Goal: Task Accomplishment & Management: Use online tool/utility

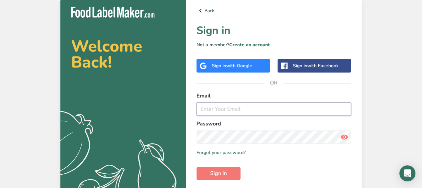
type input "[EMAIL_ADDRESS][DOMAIN_NAME]"
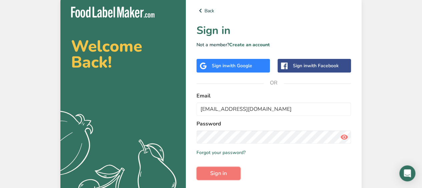
click at [235, 172] on button "Sign in" at bounding box center [218, 173] width 44 height 13
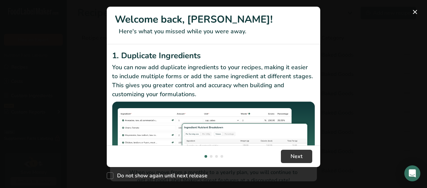
scroll to position [156, 0]
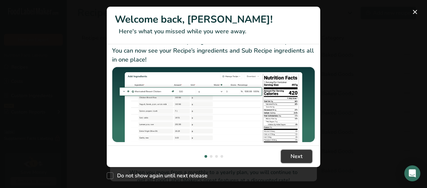
click at [293, 156] on span "Next" at bounding box center [297, 157] width 12 height 8
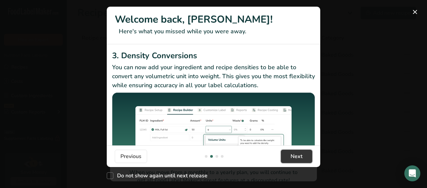
click at [293, 156] on span "Next" at bounding box center [297, 157] width 12 height 8
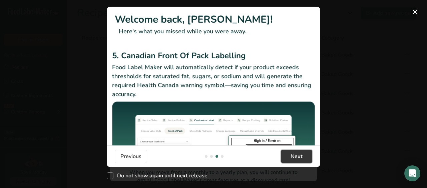
click at [293, 156] on span "Next" at bounding box center [297, 157] width 12 height 8
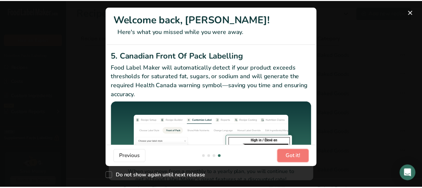
scroll to position [0, 640]
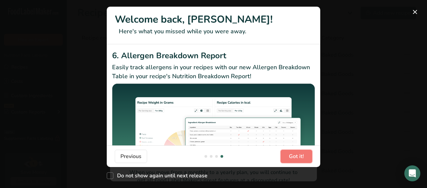
click at [293, 156] on span "Got it!" at bounding box center [296, 157] width 15 height 8
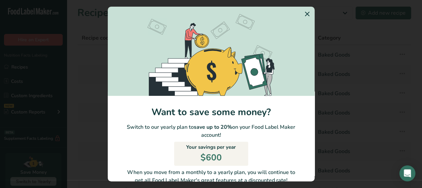
click at [303, 16] on icon "Switch to Yearly Modal" at bounding box center [307, 14] width 8 height 12
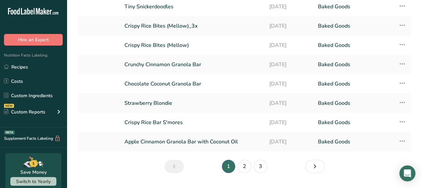
scroll to position [104, 0]
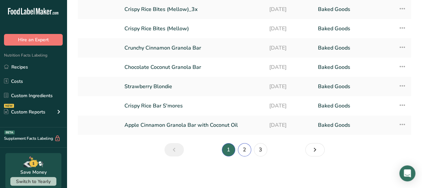
click at [243, 148] on link "2" at bounding box center [244, 149] width 13 height 13
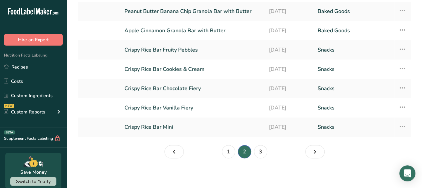
scroll to position [106, 0]
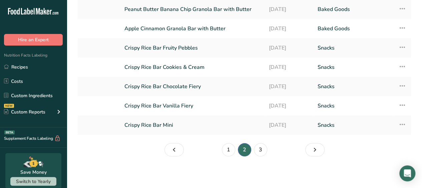
click at [206, 107] on link "Crispy Rice Bar Vanilla Fiery" at bounding box center [192, 106] width 136 height 14
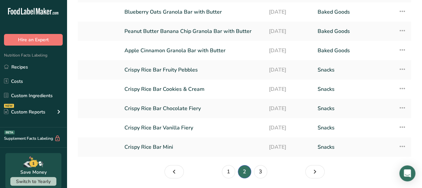
scroll to position [106, 0]
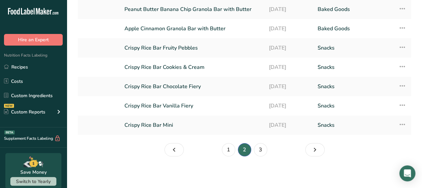
click at [190, 85] on link "Crispy Rice Bar Chocolate Fiery" at bounding box center [192, 87] width 136 height 14
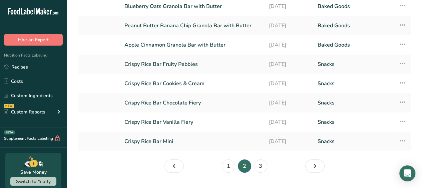
scroll to position [106, 0]
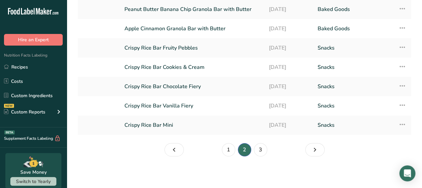
click at [197, 67] on link "Crispy Rice Bar Cookies & Cream" at bounding box center [192, 67] width 136 height 14
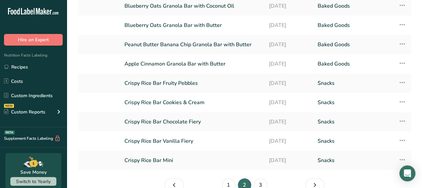
scroll to position [100, 0]
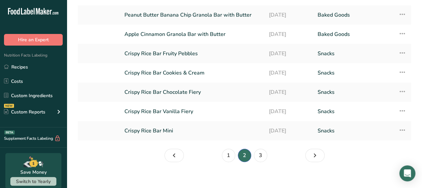
drag, startPoint x: 188, startPoint y: 52, endPoint x: 179, endPoint y: 74, distance: 24.2
click at [188, 52] on link "Crispy Rice Bar Fruity Pebbles" at bounding box center [192, 54] width 136 height 14
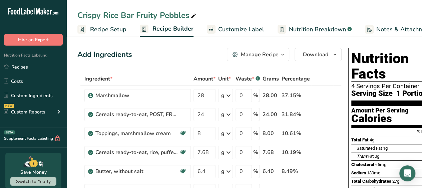
click at [329, 133] on icon at bounding box center [328, 133] width 5 height 7
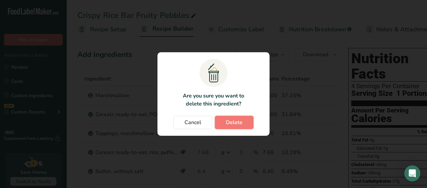
click at [237, 124] on span "Delete" at bounding box center [234, 123] width 17 height 8
type input "7.68"
type input "6.4"
type input "0.6"
type input "0.4"
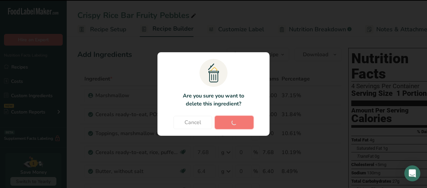
type input "0.3"
type input "0"
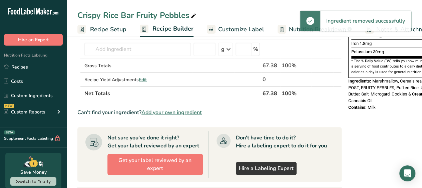
scroll to position [167, 0]
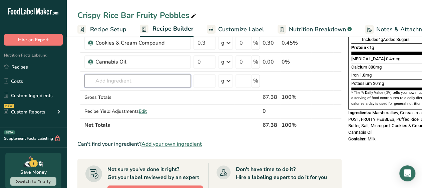
click at [143, 80] on input "text" at bounding box center [137, 80] width 106 height 13
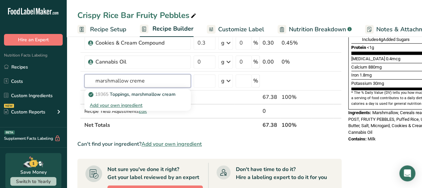
type input "marshmallow creme"
click at [128, 106] on div "Add your own ingredient" at bounding box center [138, 105] width 96 height 7
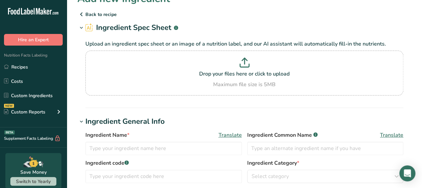
scroll to position [33, 0]
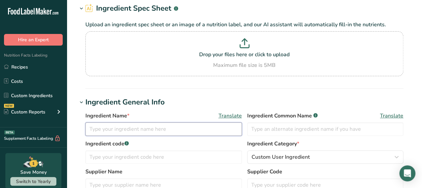
click at [154, 133] on input "text" at bounding box center [163, 129] width 156 height 13
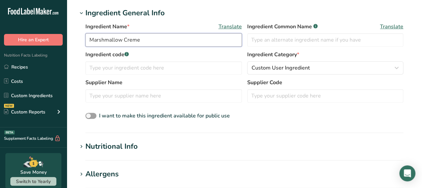
scroll to position [167, 0]
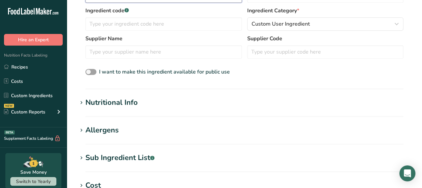
type input "Marshmallow Creme"
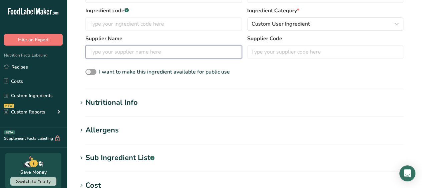
click at [123, 50] on input "text" at bounding box center [163, 51] width 156 height 13
type input "Kraft"
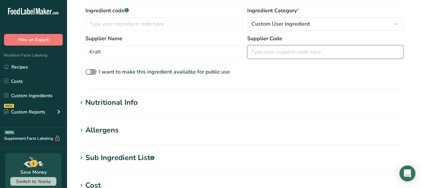
click at [341, 52] on input "text" at bounding box center [325, 51] width 156 height 13
type input "6006990027200"
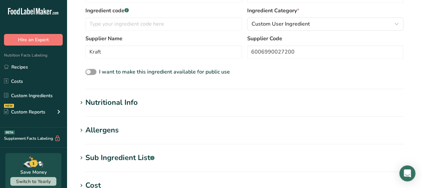
click at [315, 74] on div "I want to make this ingredient available for public use" at bounding box center [244, 72] width 318 height 9
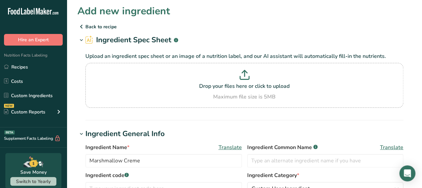
scroll to position [0, 0]
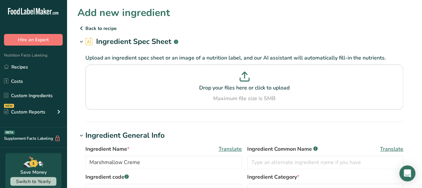
click at [240, 100] on div "Maximum file size is 5MB" at bounding box center [244, 99] width 315 height 8
click at [240, 100] on input "Drop your files here or click to upload Maximum file size is 5MB" at bounding box center [244, 87] width 318 height 45
type input "C:\fakepath\MarshCremeSpecSheet.pdf"
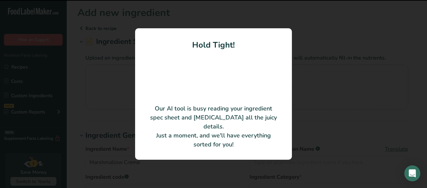
type input "6006990027200"
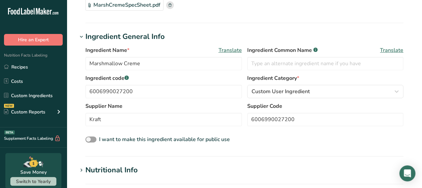
scroll to position [133, 0]
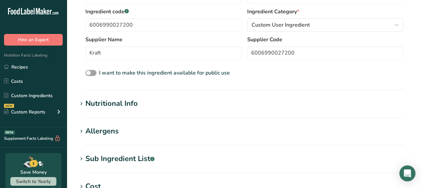
click at [153, 104] on h1 "Nutritional Info" at bounding box center [244, 103] width 334 height 11
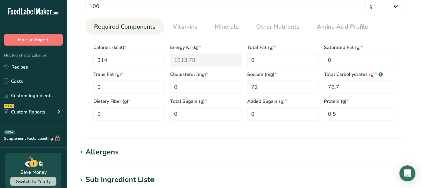
scroll to position [300, 0]
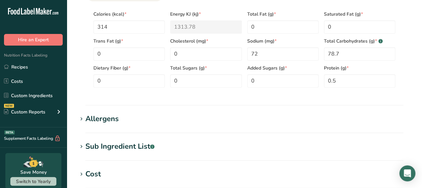
click at [108, 121] on div "Allergens" at bounding box center [101, 119] width 33 height 11
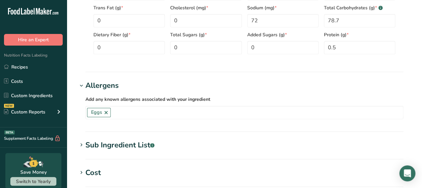
scroll to position [367, 0]
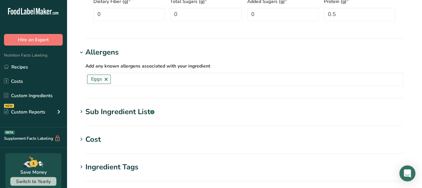
click at [119, 110] on div "Sub Ingredient List .a-a{fill:#347362;}.b-a{fill:#fff;}" at bounding box center [119, 112] width 69 height 11
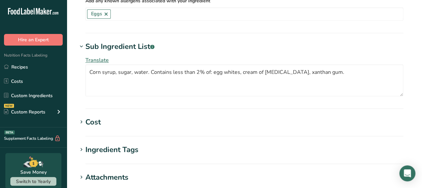
scroll to position [434, 0]
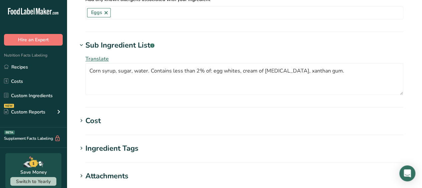
click at [91, 123] on div "Cost" at bounding box center [92, 121] width 15 height 11
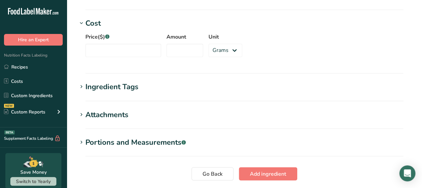
scroll to position [579, 0]
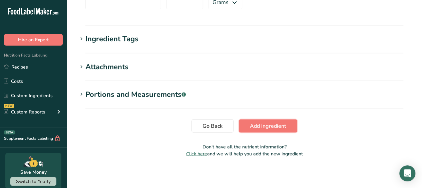
click at [279, 126] on span "Add ingredient" at bounding box center [268, 126] width 36 height 8
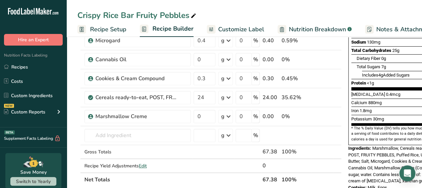
scroll to position [133, 0]
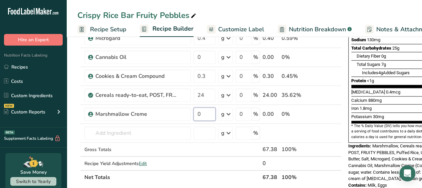
click at [205, 113] on input "0" at bounding box center [204, 114] width 22 height 13
type input "8"
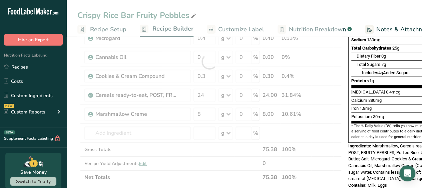
click at [73, 152] on section "Add Ingredients Manage Recipe Delete Recipe Duplicate Recipe Scale Recipe Save …" at bounding box center [244, 164] width 355 height 527
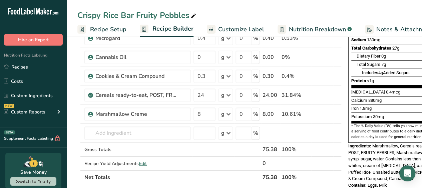
click at [76, 113] on section "Add Ingredients Manage Recipe Delete Recipe Duplicate Recipe Scale Recipe Save …" at bounding box center [244, 164] width 355 height 527
click at [80, 115] on td at bounding box center [79, 114] width 3 height 19
click at [336, 111] on icon at bounding box center [337, 110] width 8 height 5
type input "8"
type input "24"
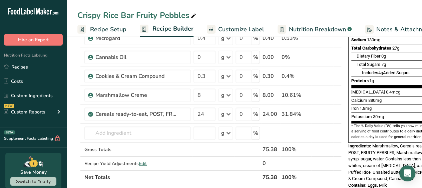
click at [335, 110] on icon at bounding box center [337, 110] width 8 height 5
type input "24"
type input "8"
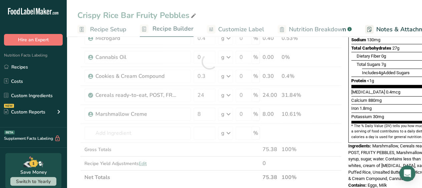
click at [335, 110] on div at bounding box center [209, 62] width 264 height 246
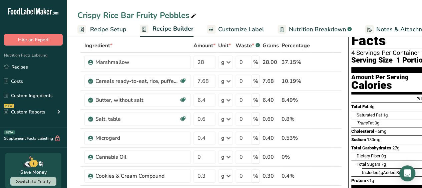
scroll to position [67, 0]
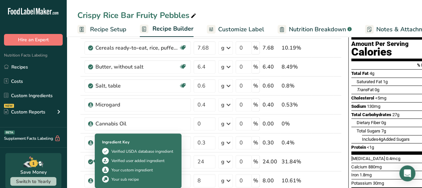
drag, startPoint x: 81, startPoint y: 161, endPoint x: 88, endPoint y: 158, distance: 7.8
click at [88, 158] on tr "Cereals ready-to-eat, POST, FRUITY PEBBLES 24 g Portions 0.75 cup (1 NLEA servi…" at bounding box center [210, 162] width 264 height 19
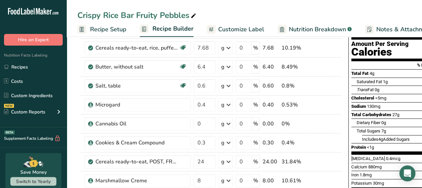
click at [336, 158] on icon at bounding box center [337, 158] width 8 height 5
type input "24"
type input "0.3"
click at [336, 140] on icon at bounding box center [337, 139] width 8 height 5
type input "24"
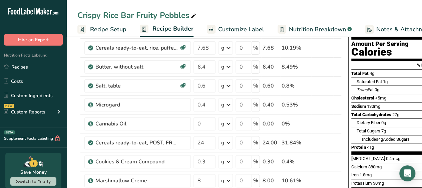
type input "0"
click at [336, 118] on icon at bounding box center [337, 120] width 8 height 5
type input "24"
type input "0.4"
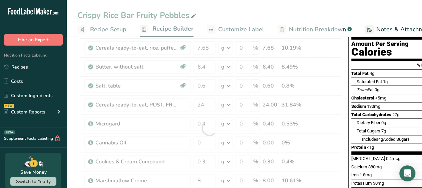
click at [336, 117] on div at bounding box center [209, 128] width 264 height 246
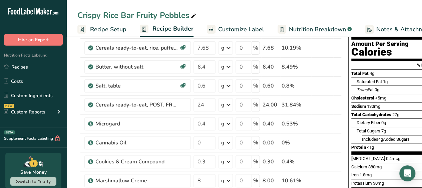
click at [337, 102] on icon at bounding box center [337, 101] width 8 height 5
type input "24"
type input "0.6"
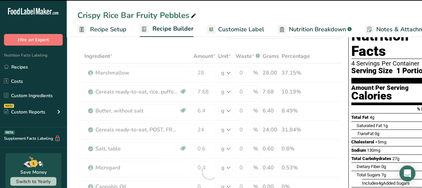
scroll to position [33, 0]
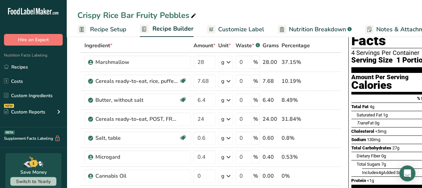
click at [336, 114] on icon at bounding box center [337, 115] width 8 height 5
type input "24"
type input "6.4"
click at [337, 96] on icon at bounding box center [337, 96] width 8 height 5
type input "24"
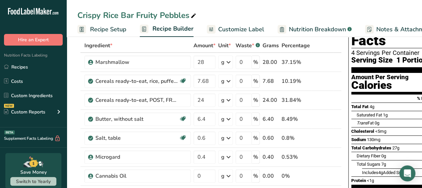
type input "7.68"
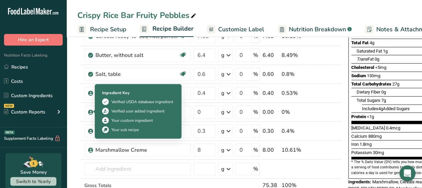
scroll to position [133, 0]
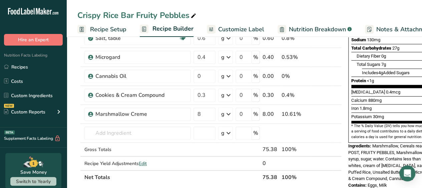
click at [336, 109] on icon at bounding box center [337, 110] width 8 height 5
type input "8"
type input "0.3"
click at [335, 90] on icon at bounding box center [337, 91] width 8 height 5
type input "8"
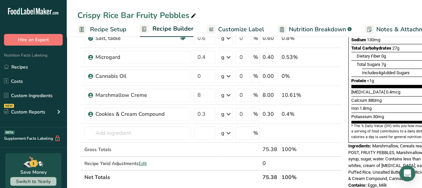
type input "0"
click at [336, 72] on icon at bounding box center [337, 72] width 8 height 5
type input "8"
type input "0.4"
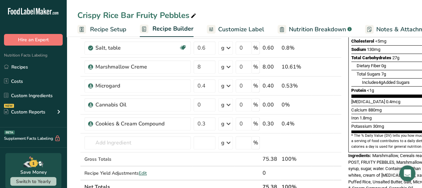
scroll to position [67, 0]
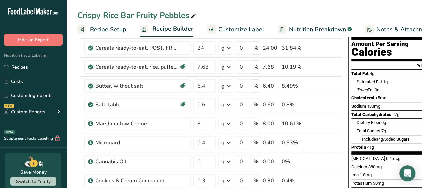
click at [336, 121] on icon at bounding box center [337, 120] width 8 height 5
type input "8"
type input "0.6"
click at [335, 102] on icon at bounding box center [337, 101] width 8 height 5
type input "8"
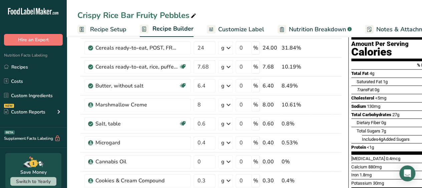
type input "6.4"
click at [334, 80] on icon at bounding box center [337, 82] width 8 height 5
type input "8"
type input "7.68"
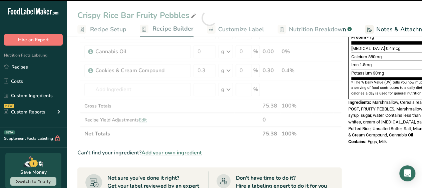
scroll to position [167, 0]
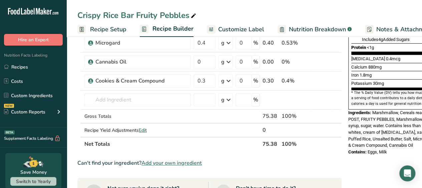
click at [327, 80] on icon at bounding box center [328, 81] width 5 height 7
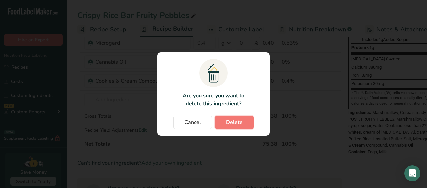
click at [234, 123] on span "Delete" at bounding box center [234, 123] width 17 height 8
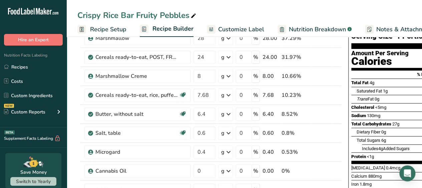
scroll to position [0, 0]
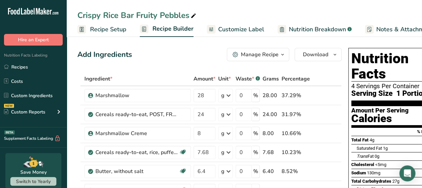
click at [177, 58] on div "Add Ingredients Manage Recipe Delete Recipe Duplicate Recipe Scale Recipe Save …" at bounding box center [209, 54] width 264 height 13
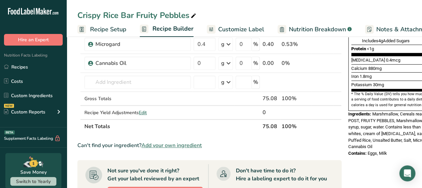
scroll to position [133, 0]
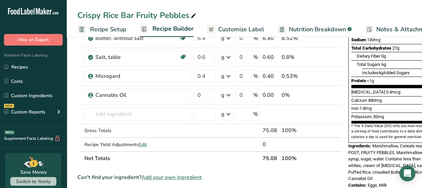
click at [380, 144] on span "Marshmallow, Cereals ready-to-eat, POST, FRUITY PEBBLES, Marshmallow Creme (Cor…" at bounding box center [397, 163] width 99 height 38
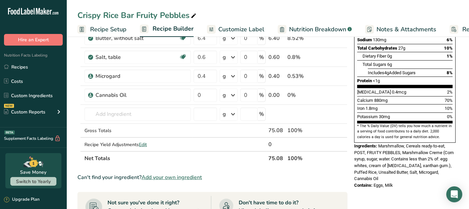
drag, startPoint x: 402, startPoint y: 0, endPoint x: 322, endPoint y: 179, distance: 195.6
click at [323, 179] on div "Can't find your ingredient? Add your own ingredient" at bounding box center [212, 178] width 270 height 8
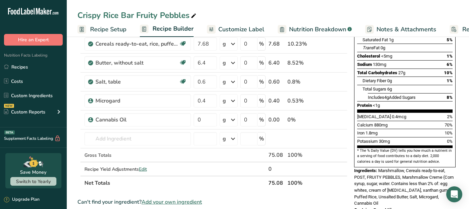
scroll to position [148, 0]
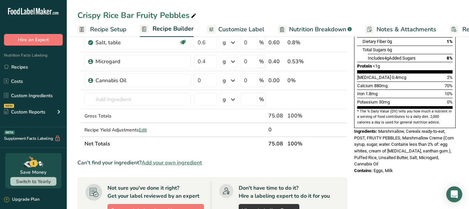
click at [422, 160] on div "Nutrition Facts 4 Servings Per Container Serving Size 1 Portion (19g) Amount Pe…" at bounding box center [404, 136] width 107 height 479
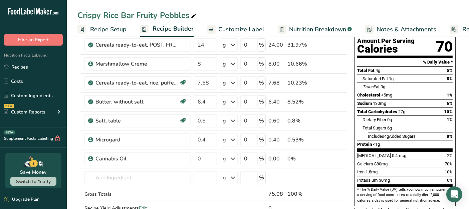
scroll to position [0, 0]
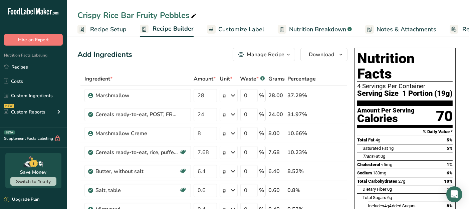
click at [30, 67] on link "Recipes" at bounding box center [33, 67] width 67 height 13
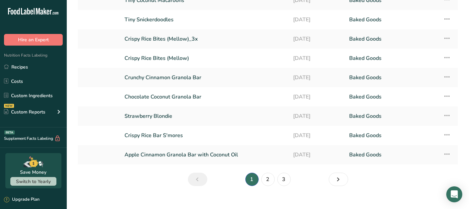
scroll to position [82, 0]
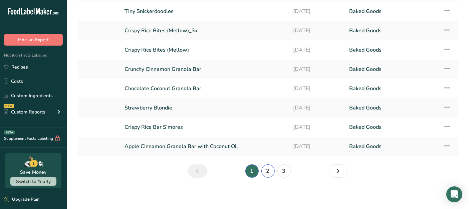
click at [265, 174] on link "2" at bounding box center [267, 171] width 13 height 13
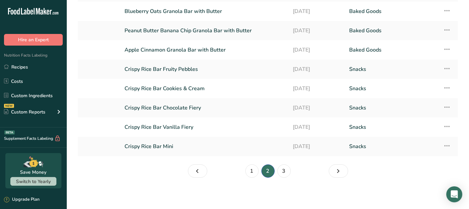
click at [216, 130] on link "Crispy Rice Bar Vanilla Fiery" at bounding box center [204, 127] width 160 height 14
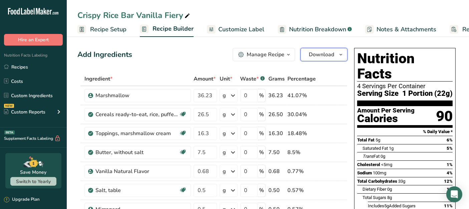
click at [343, 55] on span "button" at bounding box center [341, 55] width 8 height 8
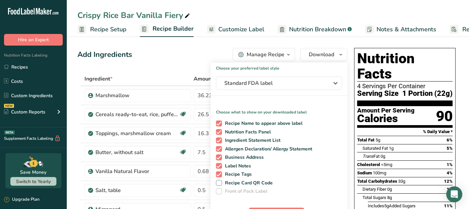
click at [217, 123] on span at bounding box center [219, 124] width 6 height 6
click at [217, 123] on input "Recipe Name to appear above label" at bounding box center [218, 123] width 4 height 4
checkbox input "false"
click at [219, 142] on span at bounding box center [219, 141] width 6 height 6
click at [219, 142] on input "Ingredient Statement List" at bounding box center [218, 140] width 4 height 4
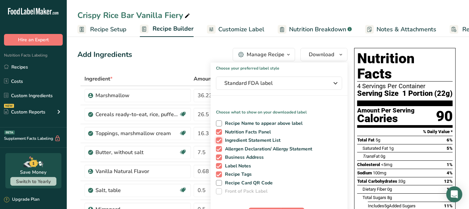
checkbox input "false"
click at [220, 123] on span at bounding box center [219, 124] width 6 height 6
click at [220, 123] on input "Recipe Name to appear above label" at bounding box center [218, 123] width 4 height 4
checkbox input "true"
click at [220, 140] on span at bounding box center [219, 141] width 6 height 6
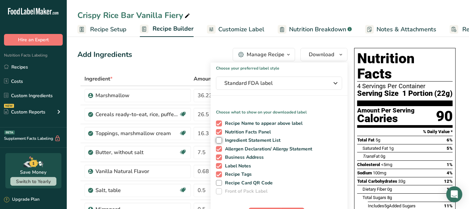
click at [220, 140] on input "Ingredient Statement List" at bounding box center [218, 140] width 4 height 4
checkbox input "true"
click at [219, 150] on span at bounding box center [219, 149] width 6 height 6
click at [219, 150] on input "Allergen Declaration/ Allergy Statement" at bounding box center [218, 149] width 4 height 4
click at [220, 150] on span at bounding box center [219, 149] width 6 height 6
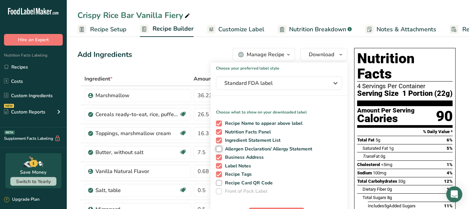
click at [220, 150] on input "Allergen Declaration/ Allergy Statement" at bounding box center [218, 149] width 4 height 4
checkbox input "true"
click at [218, 155] on span at bounding box center [219, 158] width 6 height 6
click at [218, 155] on input "Business Address" at bounding box center [218, 157] width 4 height 4
checkbox input "false"
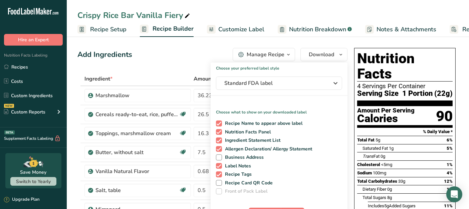
click at [218, 165] on span at bounding box center [219, 166] width 6 height 6
click at [218, 165] on input "Label Notes" at bounding box center [218, 166] width 4 height 4
checkbox input "false"
click at [216, 173] on span at bounding box center [219, 175] width 6 height 6
click at [216, 173] on input "Recipe Tags" at bounding box center [218, 174] width 4 height 4
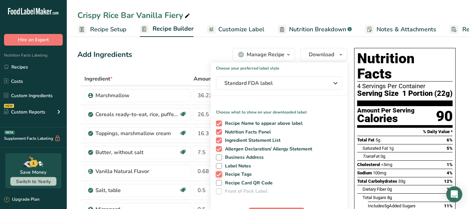
checkbox input "false"
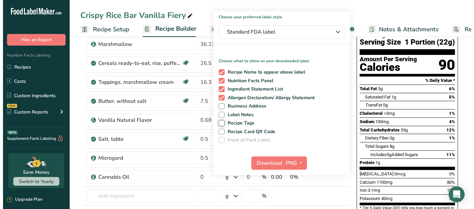
scroll to position [74, 0]
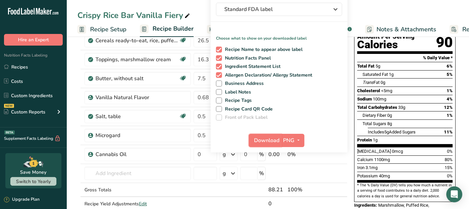
click at [258, 138] on span "Download" at bounding box center [266, 141] width 25 height 8
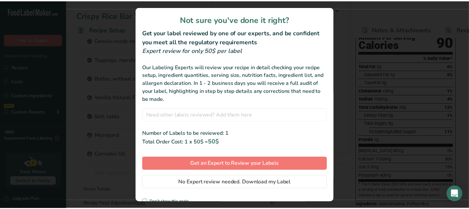
scroll to position [8, 0]
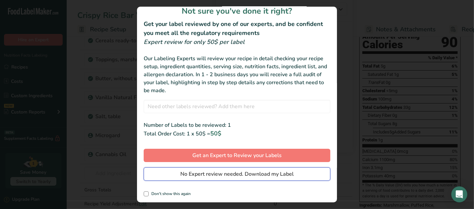
click at [249, 174] on span "No Expert review needed. Download my Label" at bounding box center [236, 174] width 113 height 8
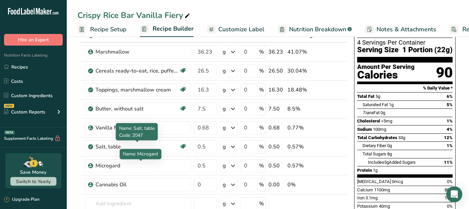
scroll to position [37, 0]
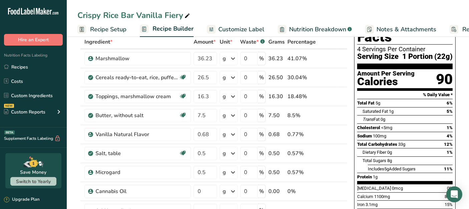
click at [335, 97] on icon at bounding box center [333, 96] width 5 height 7
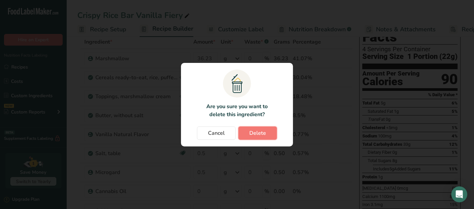
click at [249, 134] on span "Delete" at bounding box center [257, 133] width 17 height 8
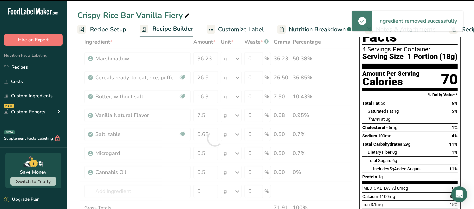
type input "7.5"
type input "0.68"
type input "0.5"
type input "0"
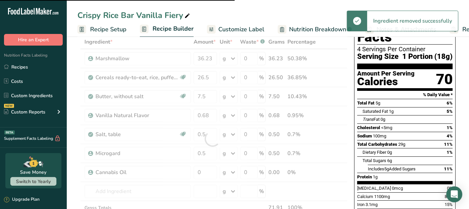
scroll to position [111, 0]
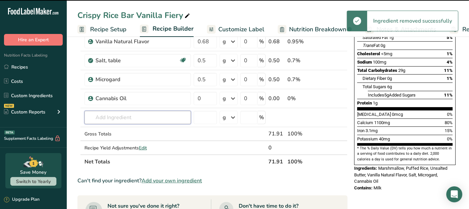
click at [120, 116] on input "text" at bounding box center [137, 117] width 106 height 13
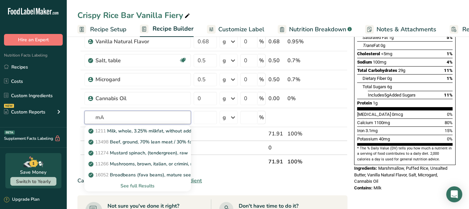
type input "m"
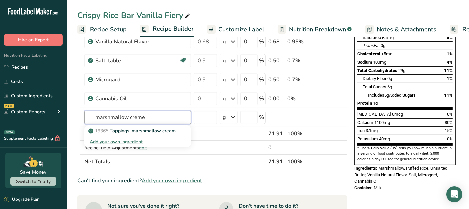
type input "marshmallow creme"
click at [117, 141] on div "Add your own ingredient" at bounding box center [138, 142] width 96 height 7
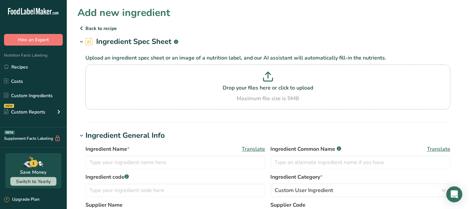
click at [213, 93] on div "Drop your files here or click to upload Maximum file size is 5MB" at bounding box center [267, 87] width 361 height 31
click at [213, 93] on input "Drop your files here or click to upload Maximum file size is 5MB" at bounding box center [267, 87] width 365 height 45
type input "C:\fakepath\MarshCremeSpecSheet.pdf"
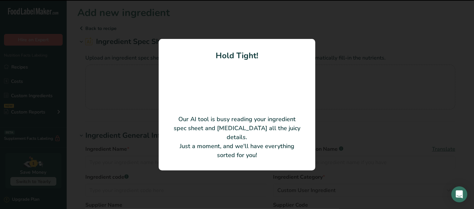
type input "Marshmallow Creme"
type input "00069909027200"
type input "[PERSON_NAME] Ingredients"
type input "00069909027200"
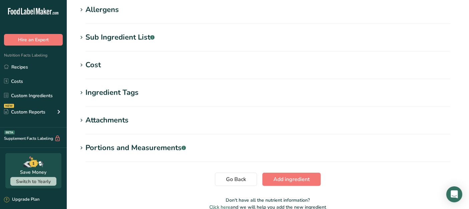
scroll to position [289, 0]
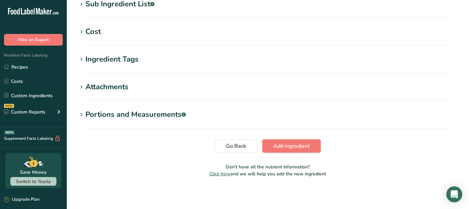
click at [311, 150] on button "Add ingredient" at bounding box center [291, 146] width 58 height 13
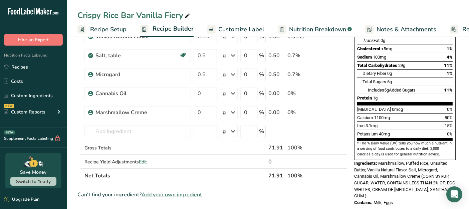
scroll to position [148, 0]
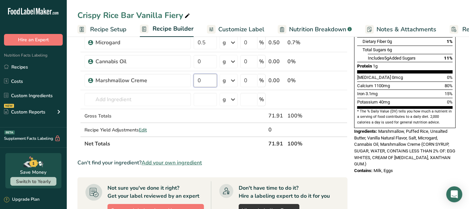
click at [200, 83] on input "0" at bounding box center [204, 80] width 23 height 13
type input "16.3"
click at [291, 161] on div "Can't find your ingredient? Add your own ingredient" at bounding box center [212, 163] width 270 height 8
drag, startPoint x: 344, startPoint y: 78, endPoint x: 341, endPoint y: 71, distance: 7.1
click at [341, 71] on td at bounding box center [343, 80] width 8 height 19
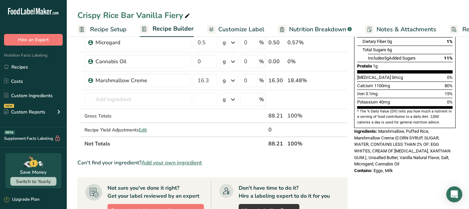
click at [344, 76] on icon at bounding box center [343, 76] width 8 height 5
type input "16.3"
type input "0"
click at [343, 58] on icon at bounding box center [343, 57] width 8 height 5
type input "16.3"
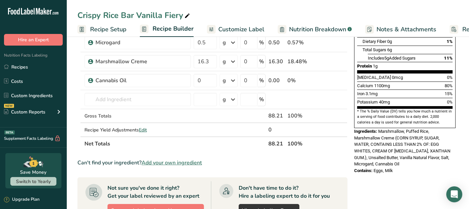
type input "0.5"
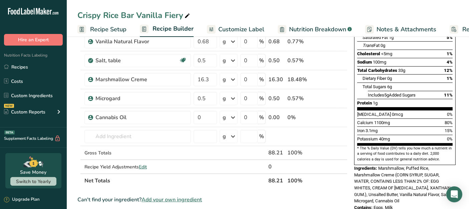
click at [345, 74] on icon at bounding box center [343, 75] width 8 height 5
type input "16.3"
type input "0.5"
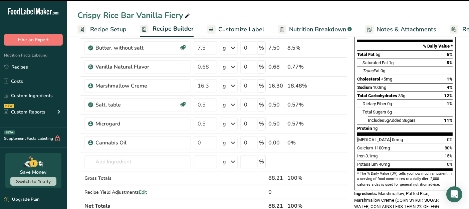
scroll to position [74, 0]
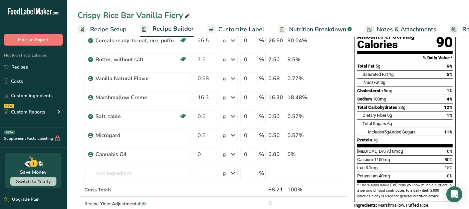
click at [342, 93] on icon at bounding box center [343, 93] width 8 height 5
type input "16.3"
type input "0.68"
click at [344, 75] on icon at bounding box center [343, 74] width 8 height 5
type input "16.3"
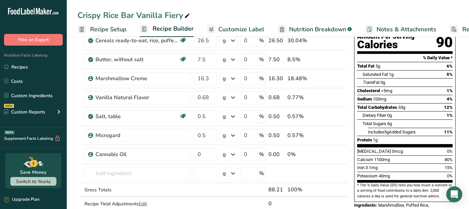
type input "7.5"
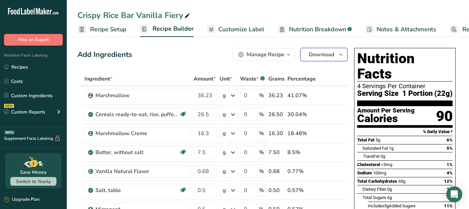
click at [321, 57] on span "Download" at bounding box center [321, 55] width 25 height 8
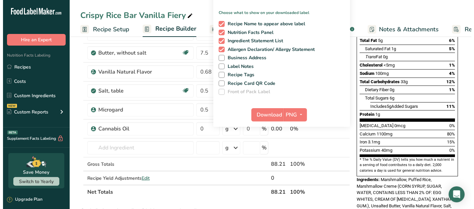
scroll to position [148, 0]
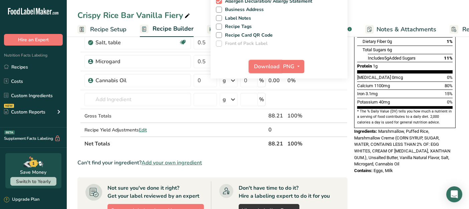
click at [257, 65] on span "Download" at bounding box center [266, 67] width 25 height 8
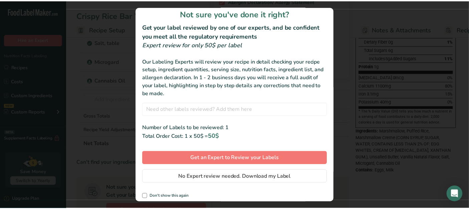
scroll to position [8, 0]
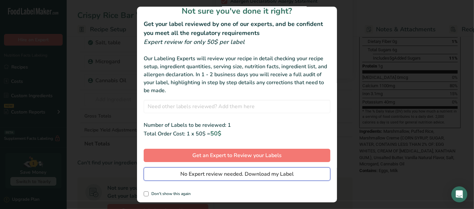
click at [217, 173] on span "No Expert review needed. Download my Label" at bounding box center [236, 174] width 113 height 8
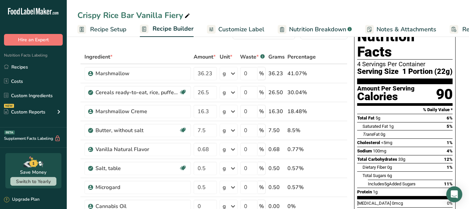
scroll to position [0, 0]
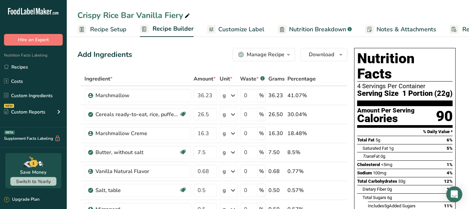
drag, startPoint x: 26, startPoint y: 65, endPoint x: 156, endPoint y: 74, distance: 130.4
click at [26, 65] on link "Recipes" at bounding box center [33, 67] width 67 height 13
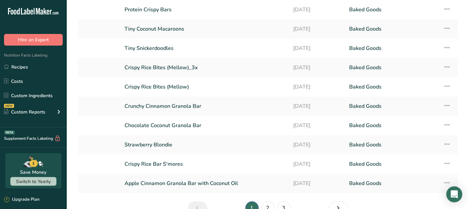
scroll to position [82, 0]
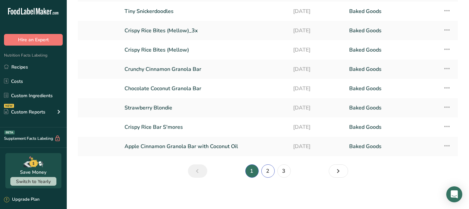
click at [270, 173] on link "2" at bounding box center [267, 171] width 13 height 13
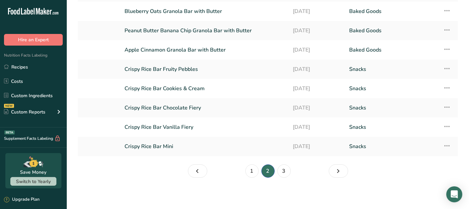
click at [207, 67] on link "Crispy Rice Bar Fruity Pebbles" at bounding box center [204, 69] width 160 height 14
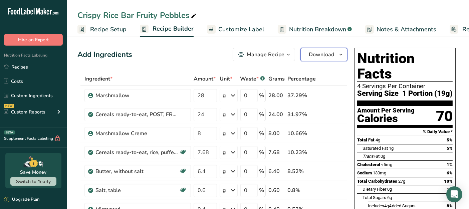
click at [339, 58] on icon "button" at bounding box center [340, 55] width 5 height 8
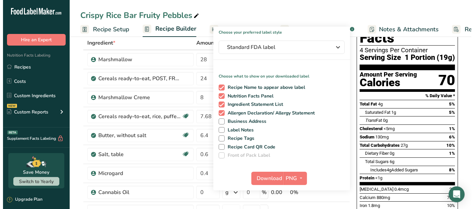
scroll to position [74, 0]
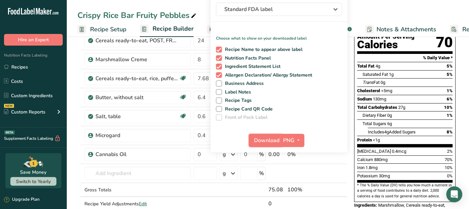
click at [264, 143] on span "Download" at bounding box center [266, 141] width 25 height 8
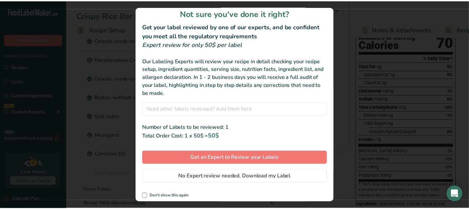
scroll to position [8, 0]
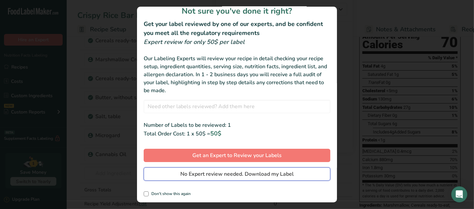
click at [180, 171] on span "No Expert review needed. Download my Label" at bounding box center [236, 174] width 113 height 8
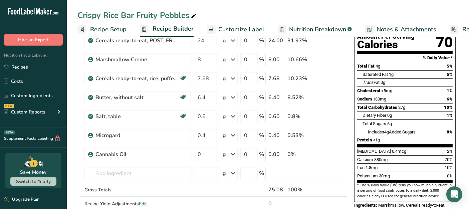
click at [34, 68] on link "Recipes" at bounding box center [33, 67] width 67 height 13
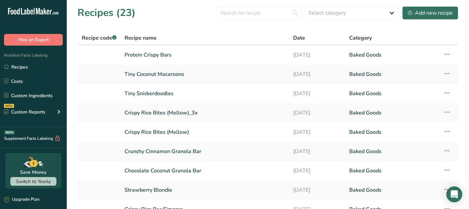
scroll to position [82, 0]
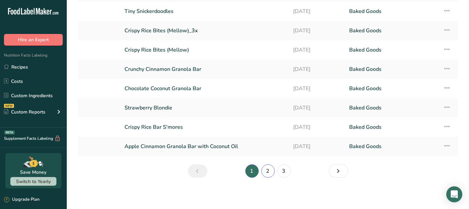
click at [272, 170] on link "2" at bounding box center [267, 171] width 13 height 13
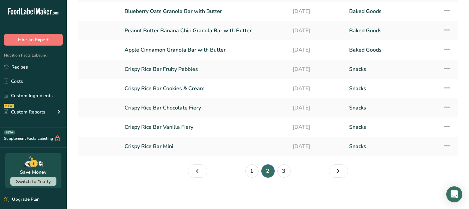
click at [183, 108] on link "Crispy Rice Bar Chocolate Fiery" at bounding box center [204, 108] width 160 height 14
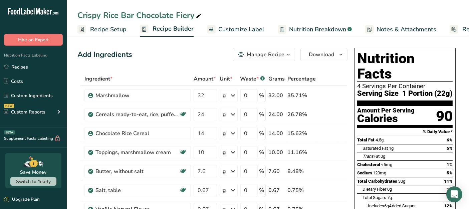
click at [333, 153] on icon at bounding box center [333, 152] width 5 height 7
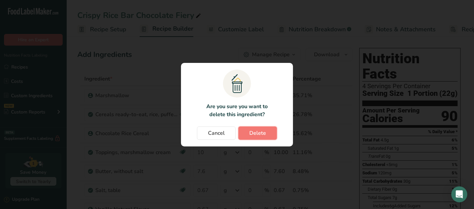
click at [271, 133] on button "Delete" at bounding box center [257, 133] width 39 height 13
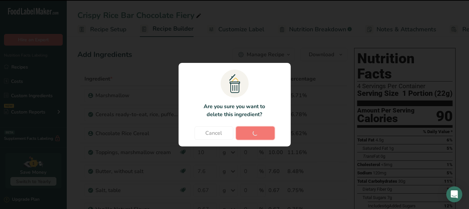
type input "7.6"
type input "0.67"
type input "0"
type input "0.4"
type input "0.272"
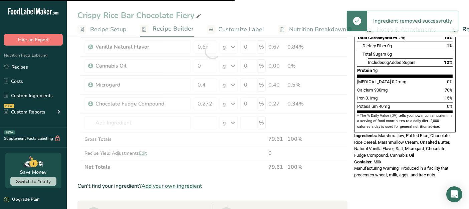
scroll to position [185, 0]
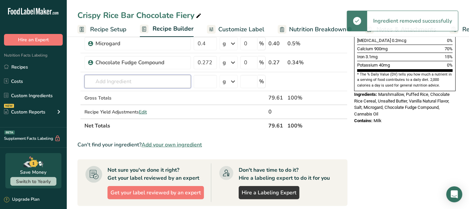
click at [124, 79] on input "text" at bounding box center [137, 81] width 106 height 13
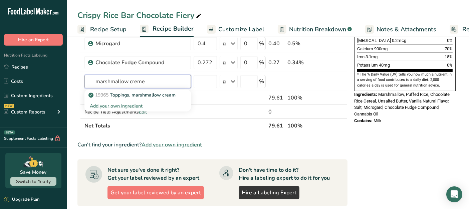
type input "marshmallow creme"
click at [118, 105] on div "Add your own ingredient" at bounding box center [138, 106] width 96 height 7
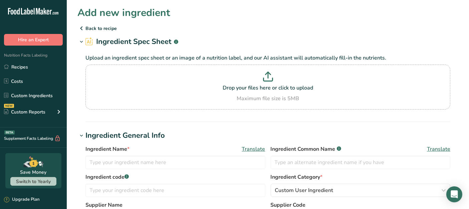
click at [175, 91] on p "Drop your files here or click to upload" at bounding box center [267, 88] width 361 height 8
click at [175, 91] on input "Drop your files here or click to upload Maximum file size is 5MB" at bounding box center [267, 87] width 365 height 45
type input "C:\fakepath\MarshCremeSpecSheet.pdf"
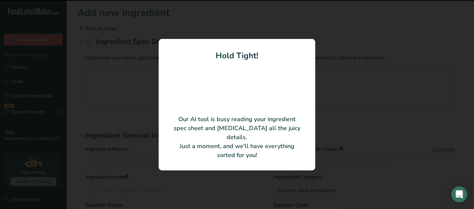
type input "MARSHMALLOW CREME"
type input "6006990092700"
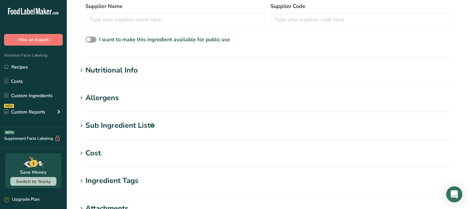
scroll to position [289, 0]
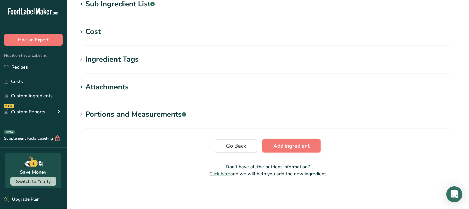
click at [289, 145] on span "Add ingredient" at bounding box center [291, 146] width 36 height 8
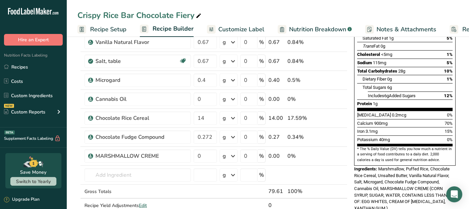
scroll to position [111, 0]
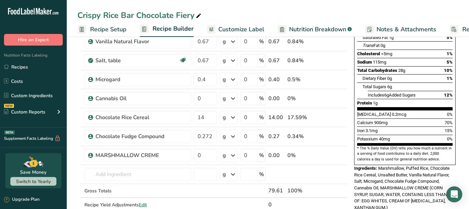
click at [344, 111] on icon at bounding box center [343, 113] width 8 height 5
type input "14"
type input "0"
click at [343, 94] on icon at bounding box center [343, 94] width 8 height 5
type input "14"
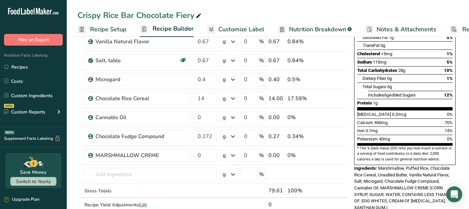
type input "0.4"
click at [342, 73] on icon at bounding box center [343, 75] width 8 height 5
type input "14"
type input "0.67"
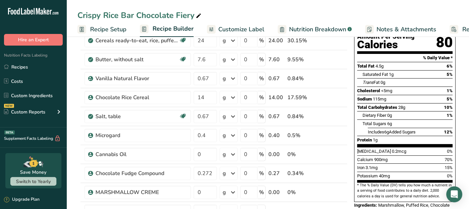
click at [343, 92] on icon at bounding box center [343, 93] width 8 height 5
type input "14"
type input "0.67"
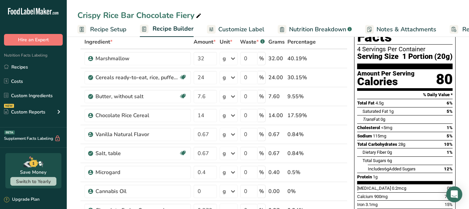
click at [342, 109] on icon at bounding box center [343, 111] width 8 height 5
type input "14"
type input "7.6"
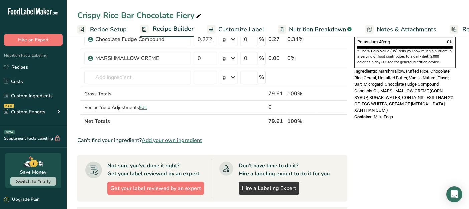
scroll to position [148, 0]
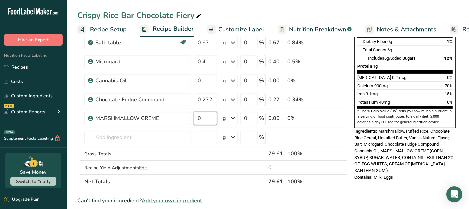
click at [208, 117] on input "0" at bounding box center [204, 118] width 23 height 13
type input "10"
click at [333, 187] on div "Ingredient * Amount * Unit * Waste * .a-a{fill:#347362;}.b-a{fill:#fff;} Grams …" at bounding box center [212, 56] width 270 height 265
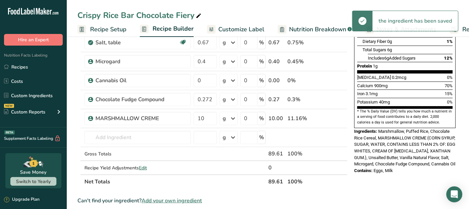
click at [345, 112] on icon at bounding box center [343, 114] width 8 height 5
type input "10"
type input "0.272"
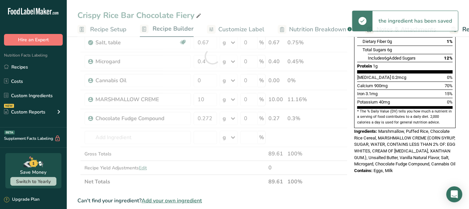
click at [342, 95] on div at bounding box center [212, 56] width 270 height 265
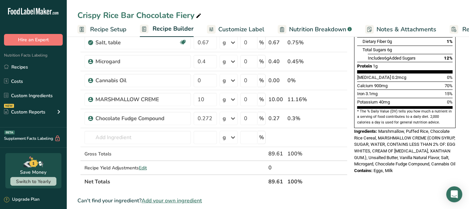
click at [345, 96] on icon at bounding box center [343, 95] width 8 height 5
type input "10"
type input "0"
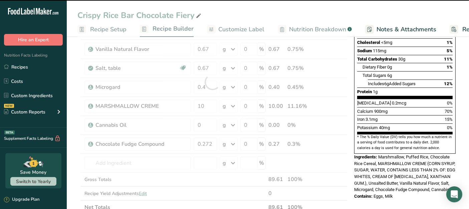
scroll to position [111, 0]
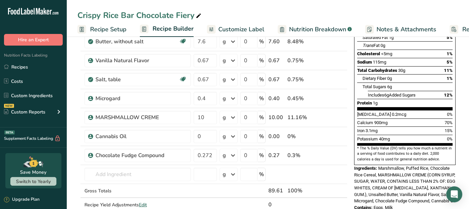
click at [343, 113] on icon at bounding box center [343, 113] width 8 height 5
type input "10"
type input "0.4"
click at [343, 95] on icon at bounding box center [343, 94] width 8 height 5
type input "10"
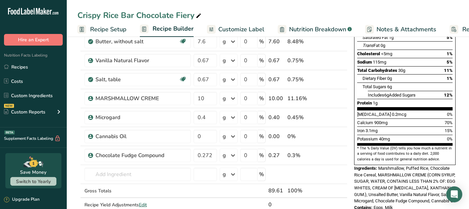
type input "0.67"
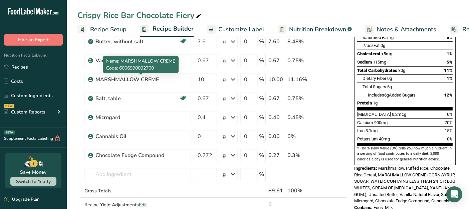
click at [164, 81] on div "MARSHMALLOW CREME" at bounding box center [136, 80] width 83 height 8
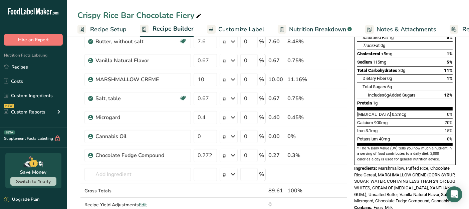
click at [159, 80] on div "MARSHMALLOW CREME" at bounding box center [136, 80] width 83 height 8
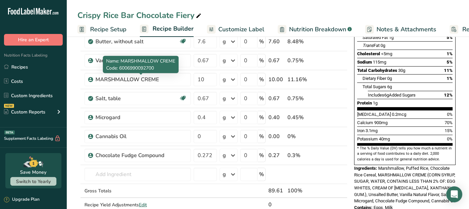
click at [155, 78] on div "MARSHMALLOW CREME" at bounding box center [136, 80] width 83 height 8
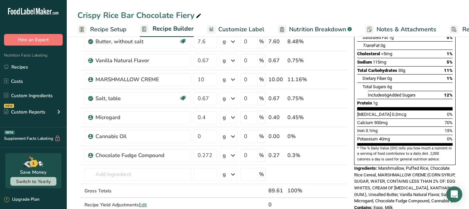
click at [157, 79] on div "MARSHMALLOW CREME" at bounding box center [136, 80] width 83 height 8
click at [325, 79] on span at bounding box center [322, 80] width 8 height 8
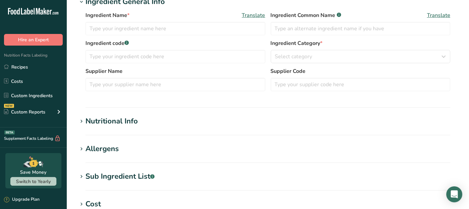
type input "MARSHMALLOW CREME"
type input "6006990092700"
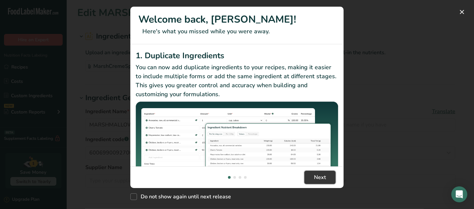
click at [319, 179] on span "Next" at bounding box center [320, 178] width 12 height 8
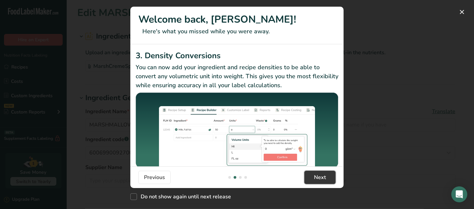
click at [319, 179] on span "Next" at bounding box center [320, 178] width 12 height 8
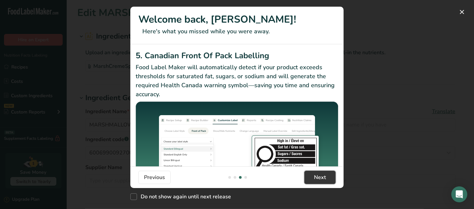
click at [319, 179] on span "Next" at bounding box center [320, 178] width 12 height 8
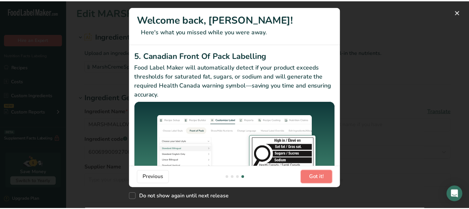
scroll to position [0, 640]
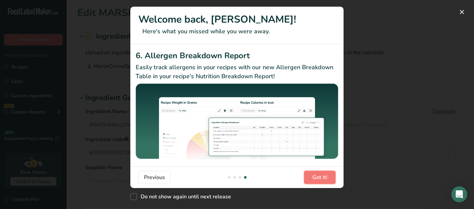
click at [319, 179] on span "Got it!" at bounding box center [320, 178] width 15 height 8
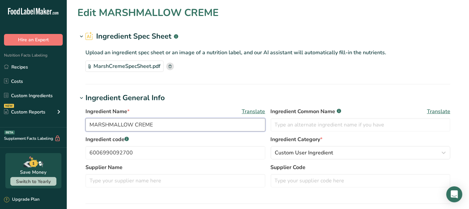
click at [157, 126] on input "MARSHMALLOW CREME" at bounding box center [175, 124] width 180 height 13
type input "Marshmallow Creme"
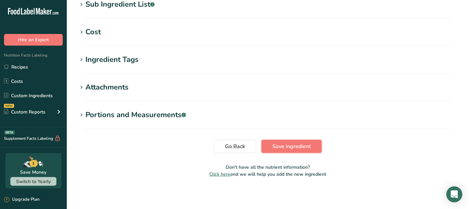
click at [306, 150] on button "Save ingredient" at bounding box center [291, 146] width 60 height 13
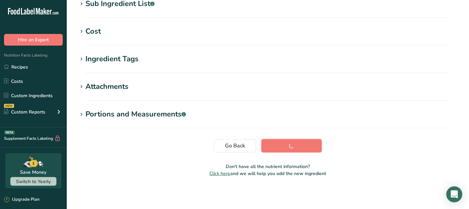
scroll to position [143, 0]
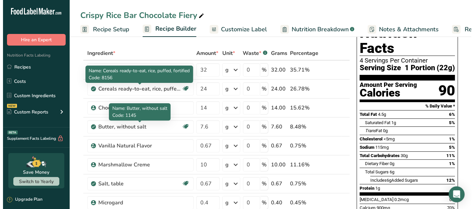
scroll to position [37, 0]
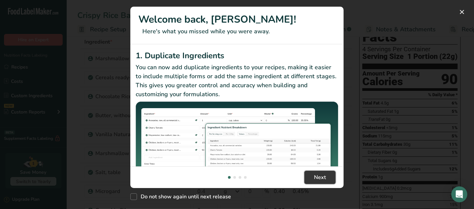
click at [324, 177] on span "Next" at bounding box center [320, 178] width 12 height 8
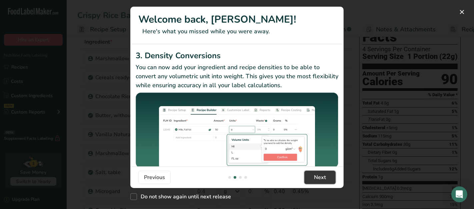
click at [324, 177] on span "Next" at bounding box center [320, 178] width 12 height 8
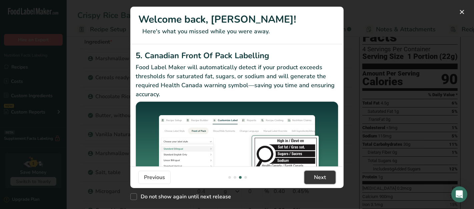
click at [324, 177] on span "Next" at bounding box center [320, 178] width 12 height 8
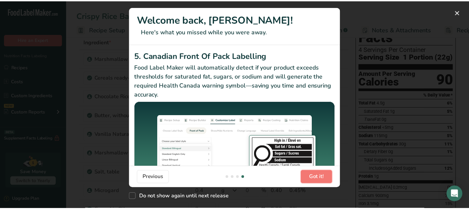
scroll to position [0, 640]
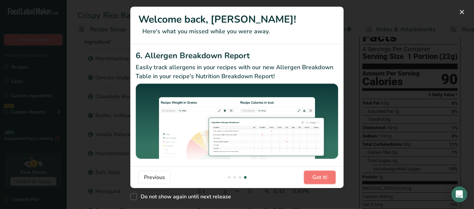
click at [324, 177] on span "Got it!" at bounding box center [320, 178] width 15 height 8
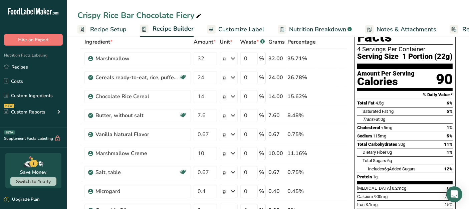
click at [343, 151] on icon at bounding box center [343, 149] width 8 height 5
type input "10"
type input "0.67"
click at [343, 131] on icon at bounding box center [343, 130] width 8 height 5
type input "10"
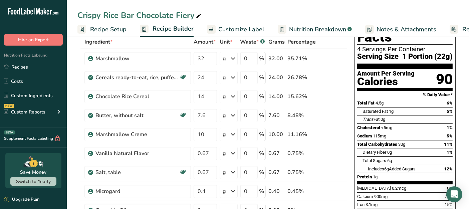
type input "7.6"
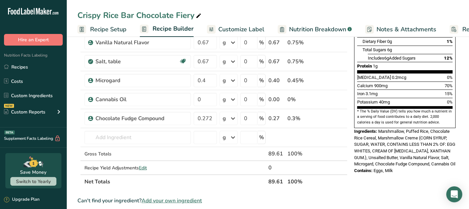
scroll to position [0, 0]
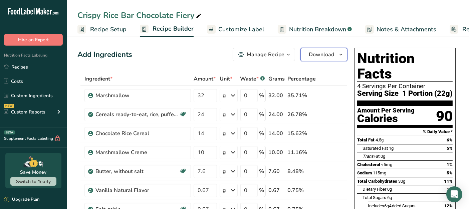
click at [326, 54] on span "Download" at bounding box center [321, 55] width 25 height 8
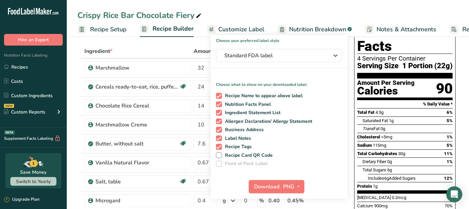
scroll to position [37, 0]
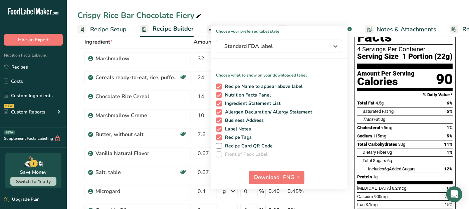
click at [219, 137] on span at bounding box center [219, 138] width 6 height 6
click at [219, 137] on input "Recipe Tags" at bounding box center [218, 137] width 4 height 4
checkbox input "false"
click at [219, 128] on span at bounding box center [219, 129] width 6 height 6
click at [219, 128] on input "Label Notes" at bounding box center [218, 129] width 4 height 4
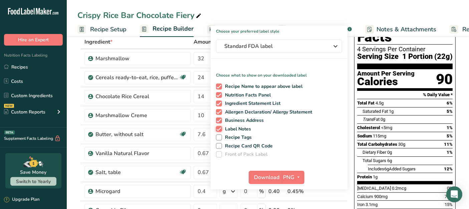
checkbox input "false"
click at [218, 118] on span at bounding box center [219, 121] width 6 height 6
click at [218, 118] on input "Business Address" at bounding box center [218, 120] width 4 height 4
checkbox input "false"
click at [268, 180] on span "Download" at bounding box center [266, 178] width 25 height 8
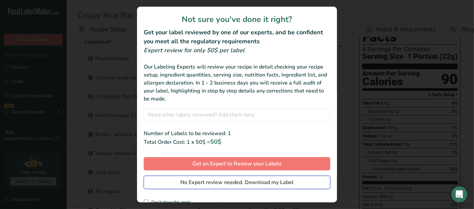
click at [206, 183] on span "No Expert review needed. Download my Label" at bounding box center [236, 183] width 113 height 8
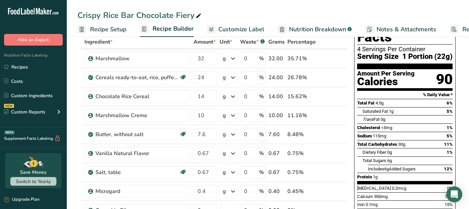
scroll to position [0, 0]
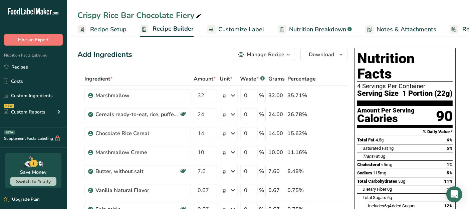
click at [27, 64] on link "Recipes" at bounding box center [33, 67] width 67 height 13
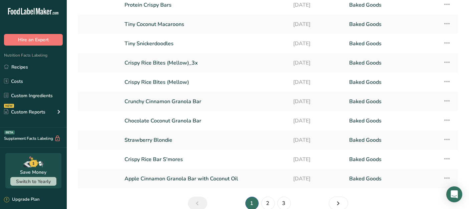
scroll to position [82, 0]
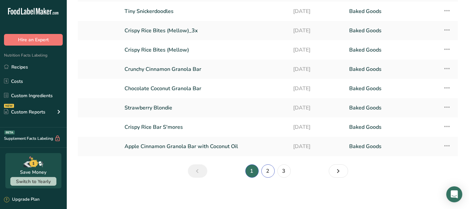
click at [271, 172] on link "2" at bounding box center [267, 171] width 13 height 13
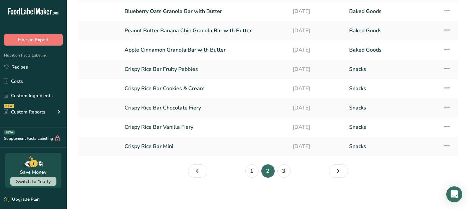
click at [201, 91] on link "Crispy Rice Bar Cookies & Cream" at bounding box center [204, 89] width 160 height 14
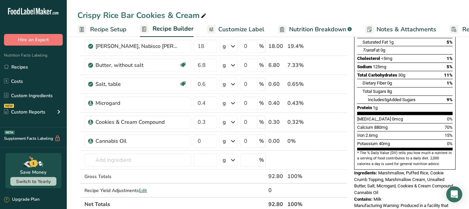
scroll to position [37, 0]
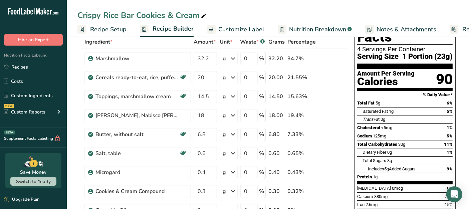
click at [16, 66] on link "Recipes" at bounding box center [33, 67] width 67 height 13
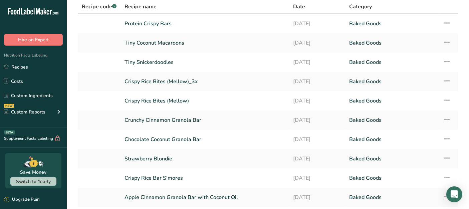
scroll to position [82, 0]
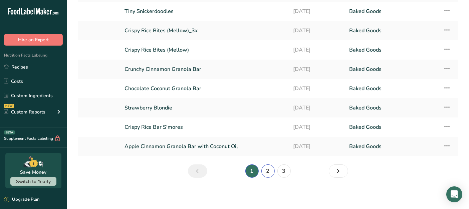
click at [269, 171] on link "2" at bounding box center [267, 171] width 13 height 13
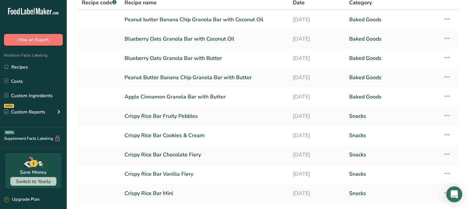
scroll to position [74, 0]
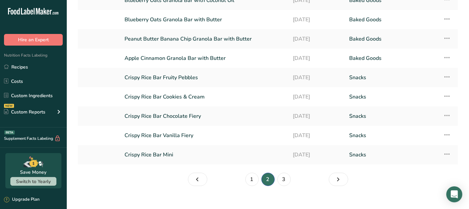
click at [202, 98] on link "Crispy Rice Bar Cookies & Cream" at bounding box center [204, 97] width 160 height 14
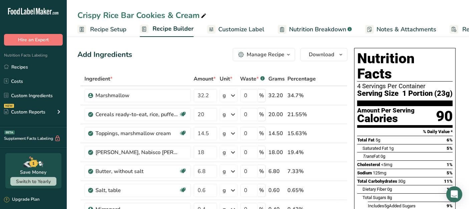
click at [334, 133] on icon at bounding box center [333, 133] width 5 height 7
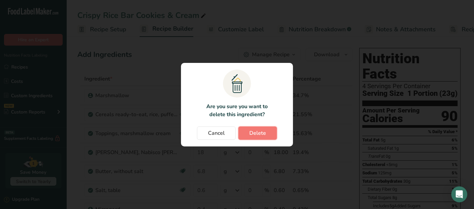
click at [271, 131] on button "Delete" at bounding box center [257, 133] width 39 height 13
type input "18"
type input "6.8"
type input "0.6"
type input "0.4"
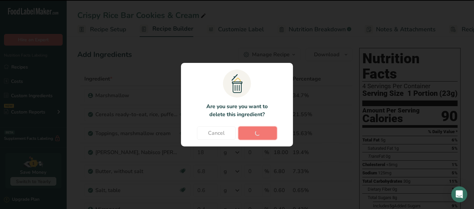
type input "0.3"
type input "0"
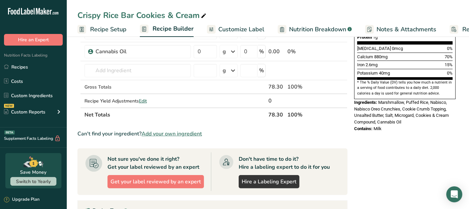
scroll to position [148, 0]
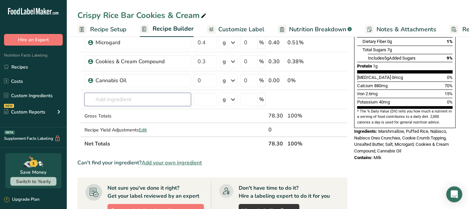
click at [129, 99] on input "text" at bounding box center [137, 99] width 106 height 13
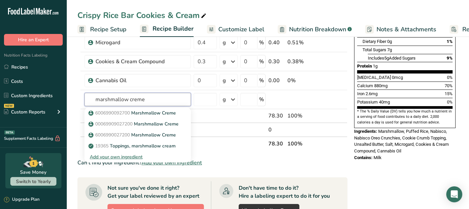
type input "marshmallow creme"
click at [136, 112] on p "6006990092700 Marshmallow Creme" at bounding box center [133, 113] width 86 height 7
type input "Marshmallow Creme"
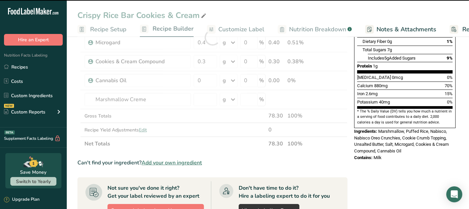
type input "0"
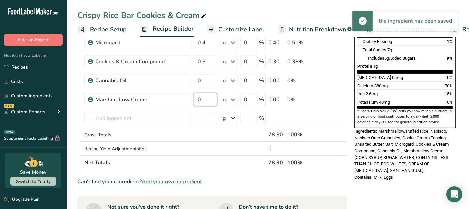
click at [206, 99] on input "0" at bounding box center [204, 99] width 23 height 13
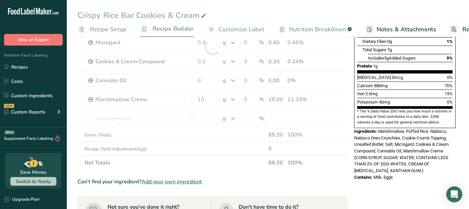
click at [338, 164] on div "Ingredient * Amount * Unit * Waste * .a-a{fill:#347362;}.b-a{fill:#fff;} Grams …" at bounding box center [212, 47] width 270 height 246
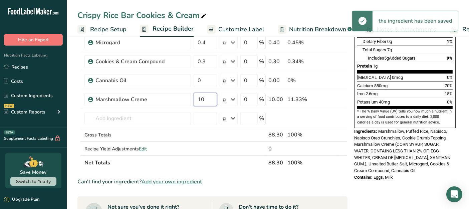
click at [203, 97] on input "10" at bounding box center [204, 99] width 23 height 13
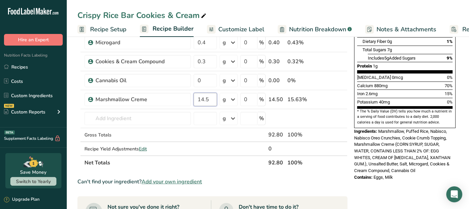
type input "14.5"
click at [351, 176] on div "Nutrition Facts 4 Servings Per Container Serving Size 1 Portion (22g) Amount Pe…" at bounding box center [404, 146] width 107 height 498
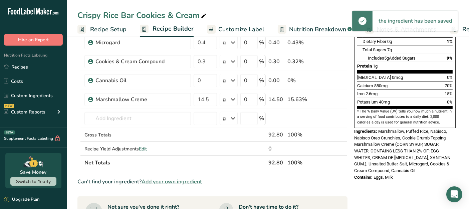
click at [345, 93] on icon at bounding box center [343, 95] width 8 height 5
type input "14.5"
type input "0"
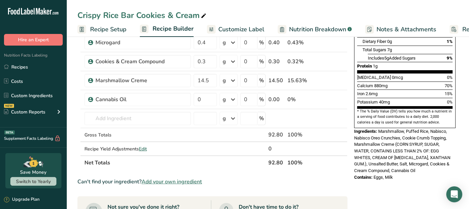
click at [342, 74] on icon at bounding box center [343, 76] width 8 height 5
type input "14.5"
type input "0.3"
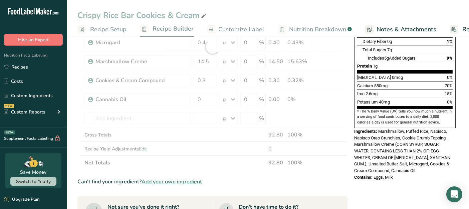
click at [344, 57] on div at bounding box center [212, 47] width 270 height 246
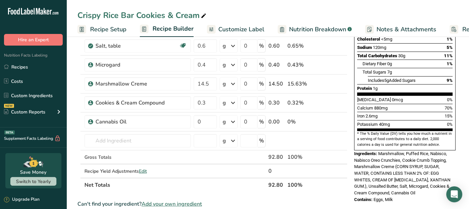
scroll to position [111, 0]
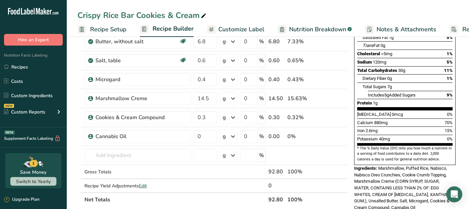
click at [344, 94] on icon at bounding box center [343, 94] width 8 height 5
type input "14.5"
type input "0.4"
click at [346, 74] on icon at bounding box center [343, 75] width 8 height 5
type input "14.5"
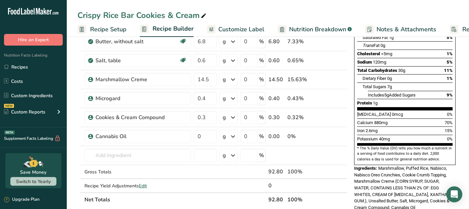
type input "0.6"
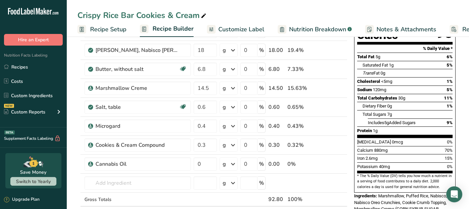
scroll to position [37, 0]
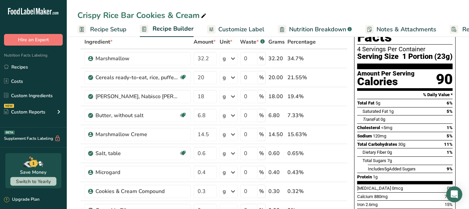
click at [344, 128] on icon at bounding box center [343, 130] width 8 height 5
type input "14.5"
type input "6.8"
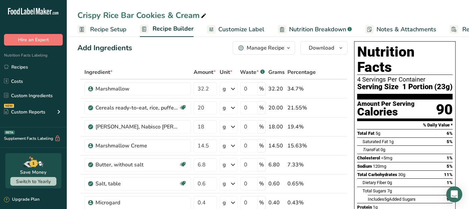
scroll to position [0, 0]
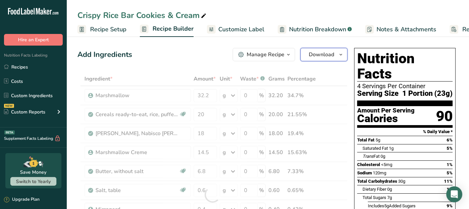
click at [327, 54] on span "Download" at bounding box center [321, 55] width 25 height 8
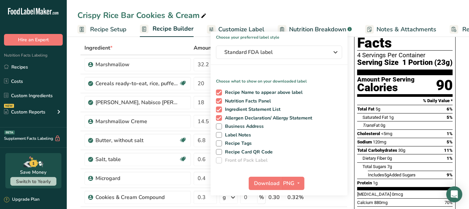
scroll to position [74, 0]
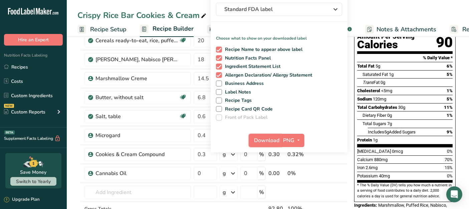
click at [270, 140] on span "Download" at bounding box center [266, 141] width 25 height 8
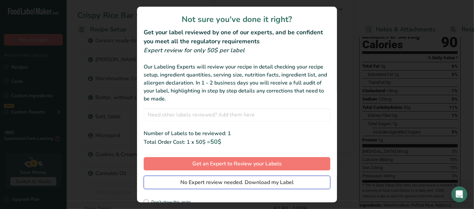
click at [165, 185] on button "No Expert review needed. Download my Label" at bounding box center [237, 182] width 187 height 13
